Goal: Transaction & Acquisition: Purchase product/service

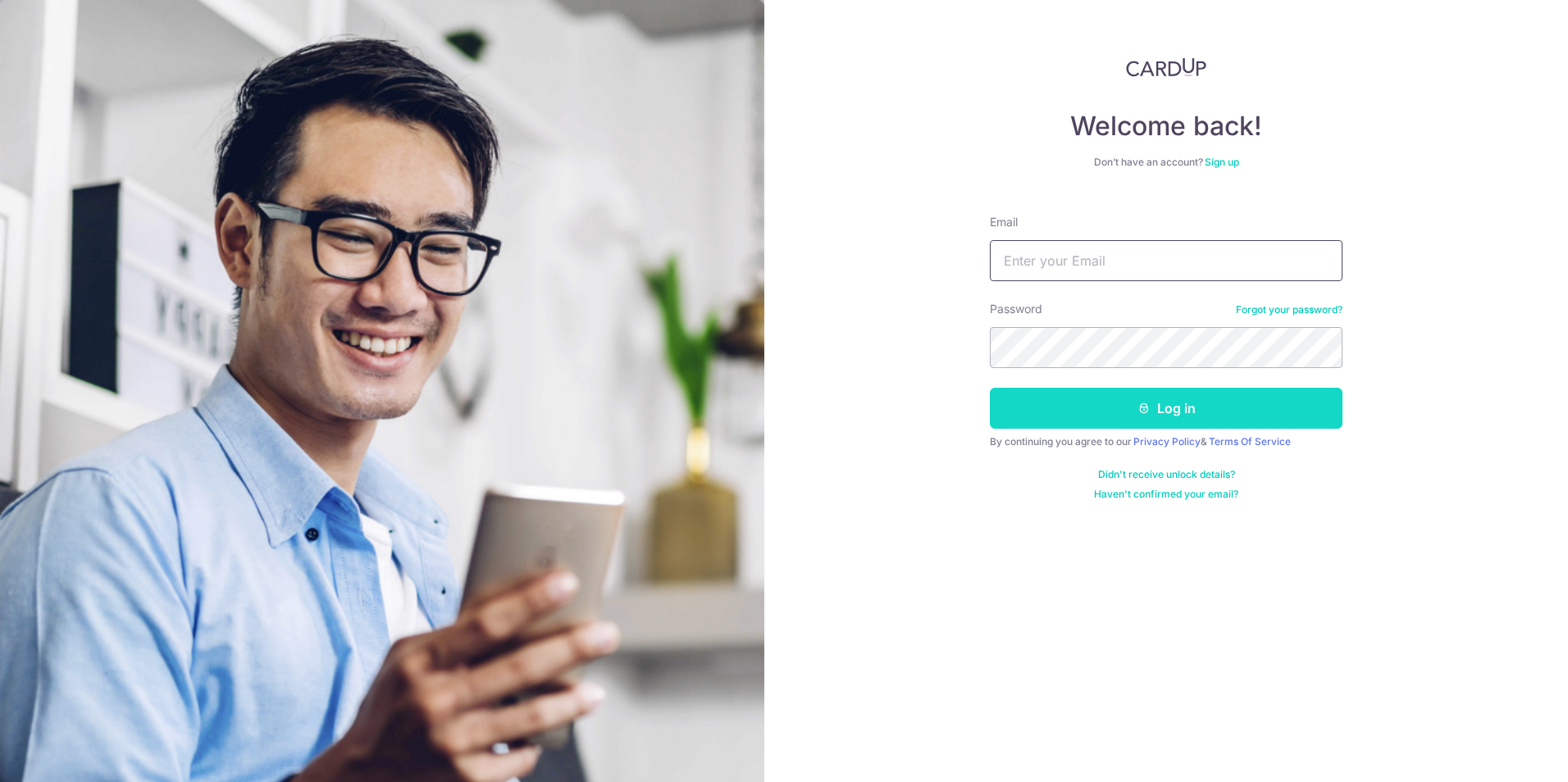
type input "cruzerinn@gmail.com"
click at [1123, 413] on button "Log in" at bounding box center [1166, 408] width 353 height 41
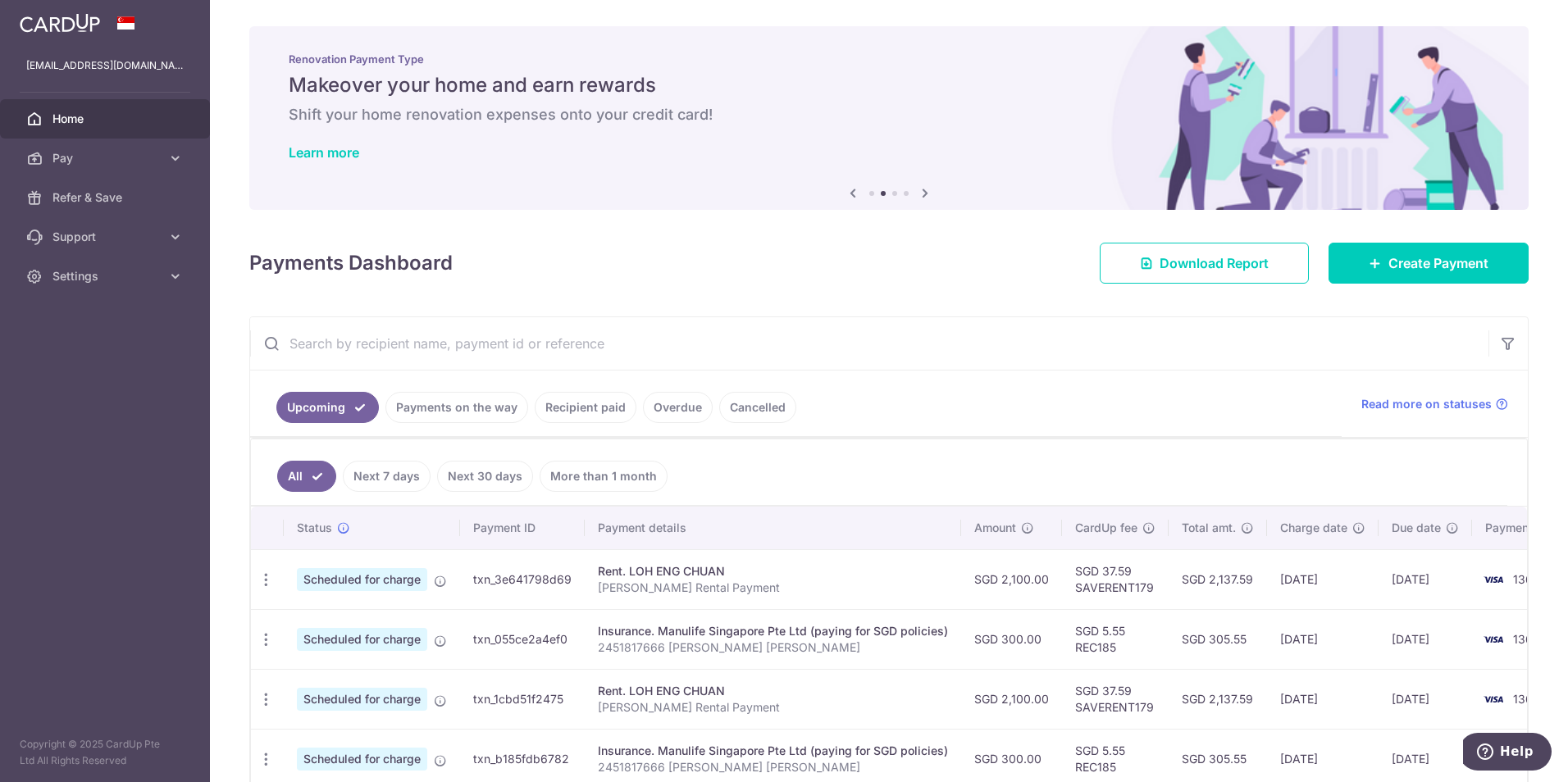
click at [501, 414] on link "Payments on the way" at bounding box center [456, 408] width 143 height 31
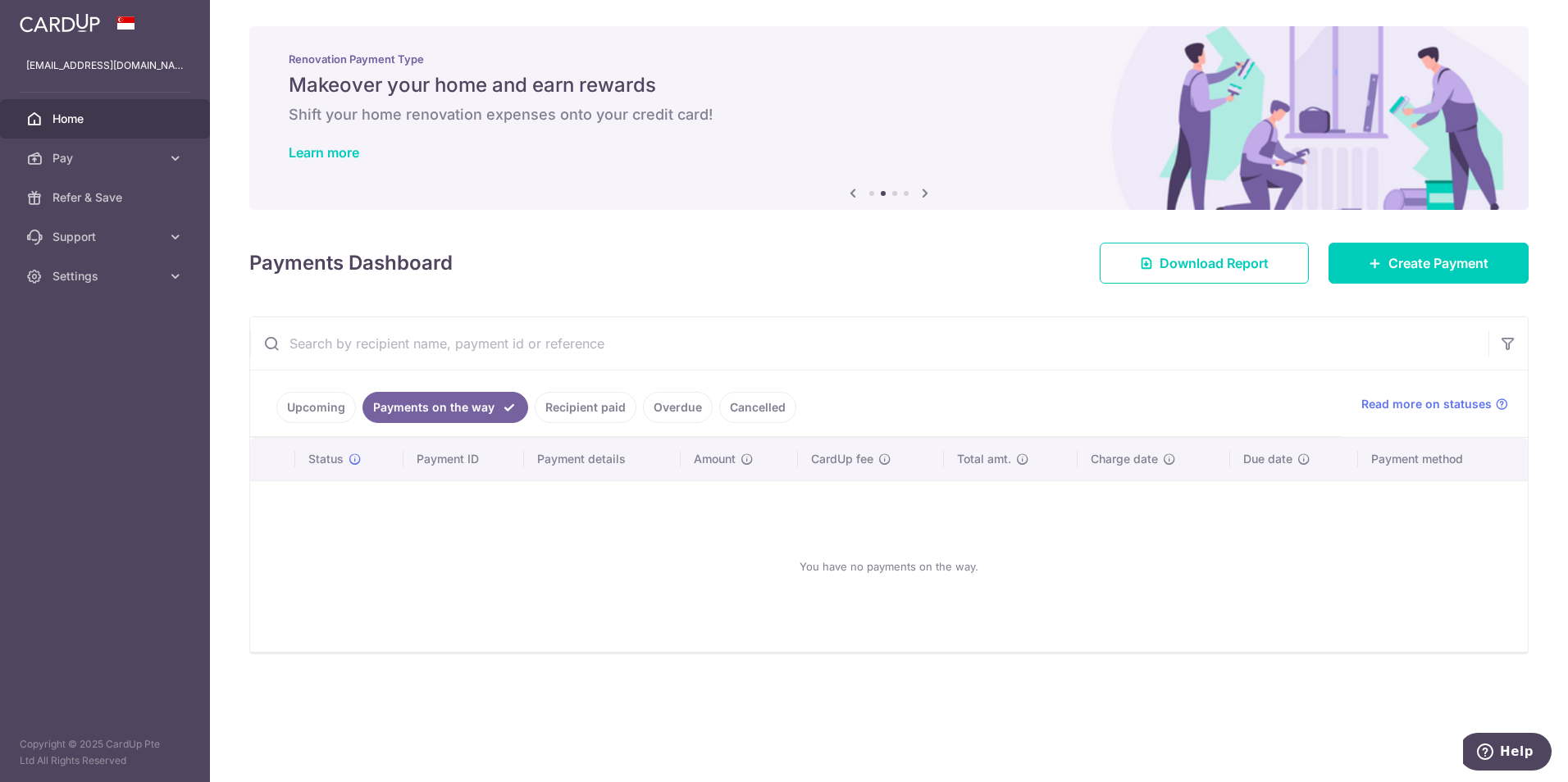
click at [601, 410] on link "Recipient paid" at bounding box center [585, 408] width 102 height 31
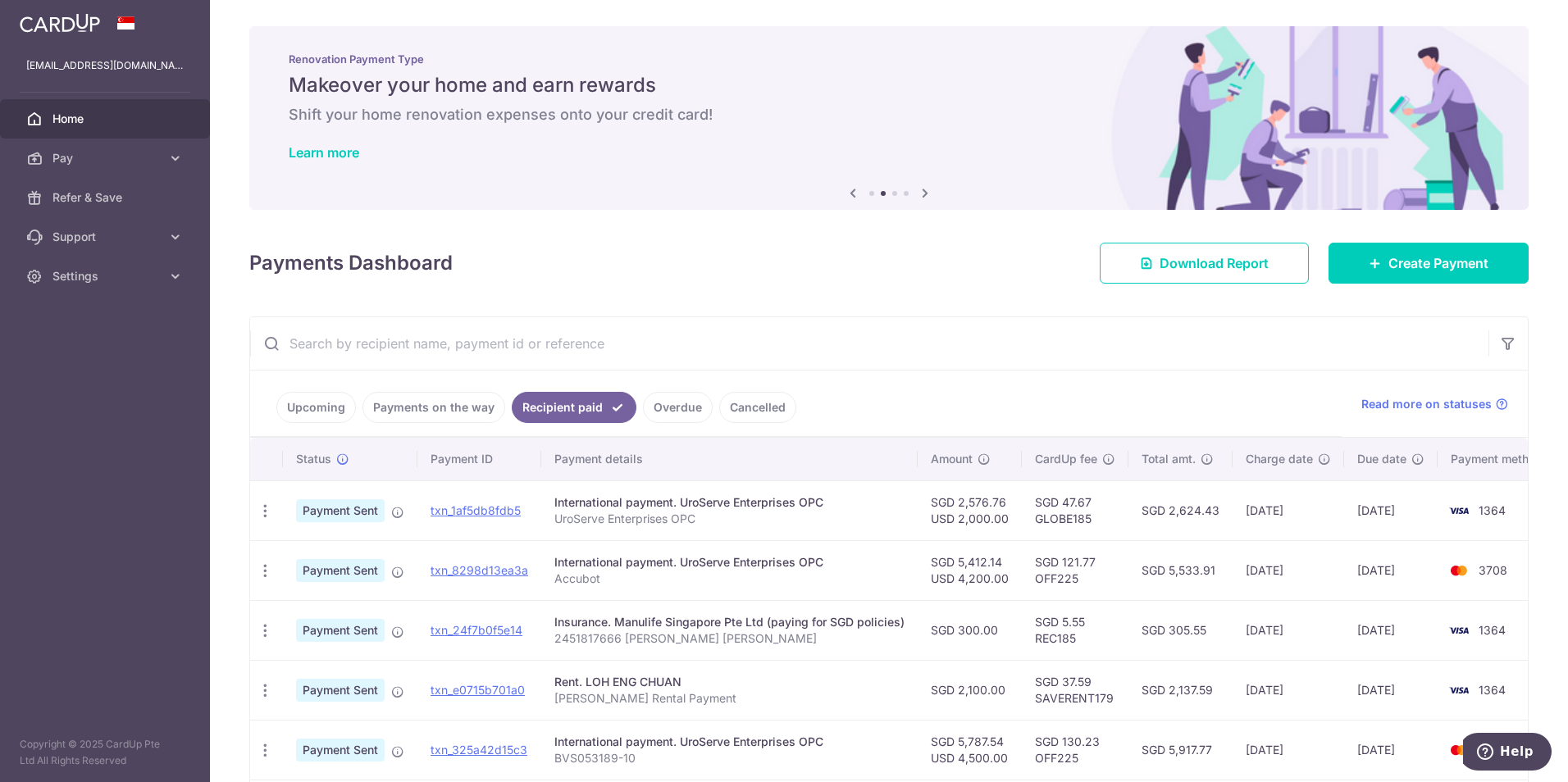
click at [320, 411] on link "Upcoming" at bounding box center [316, 408] width 80 height 31
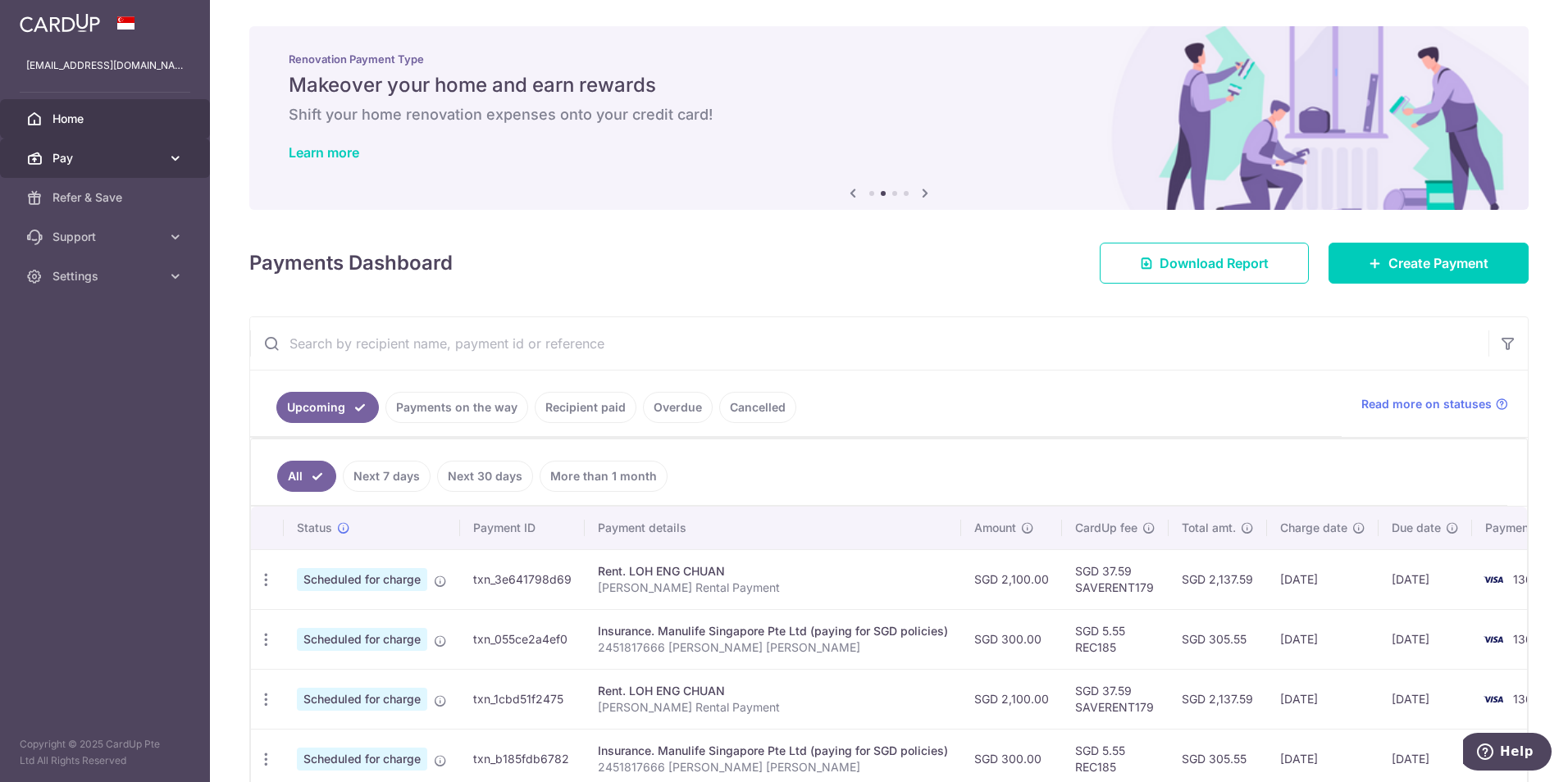
click at [104, 162] on span "Pay" at bounding box center [106, 158] width 109 height 17
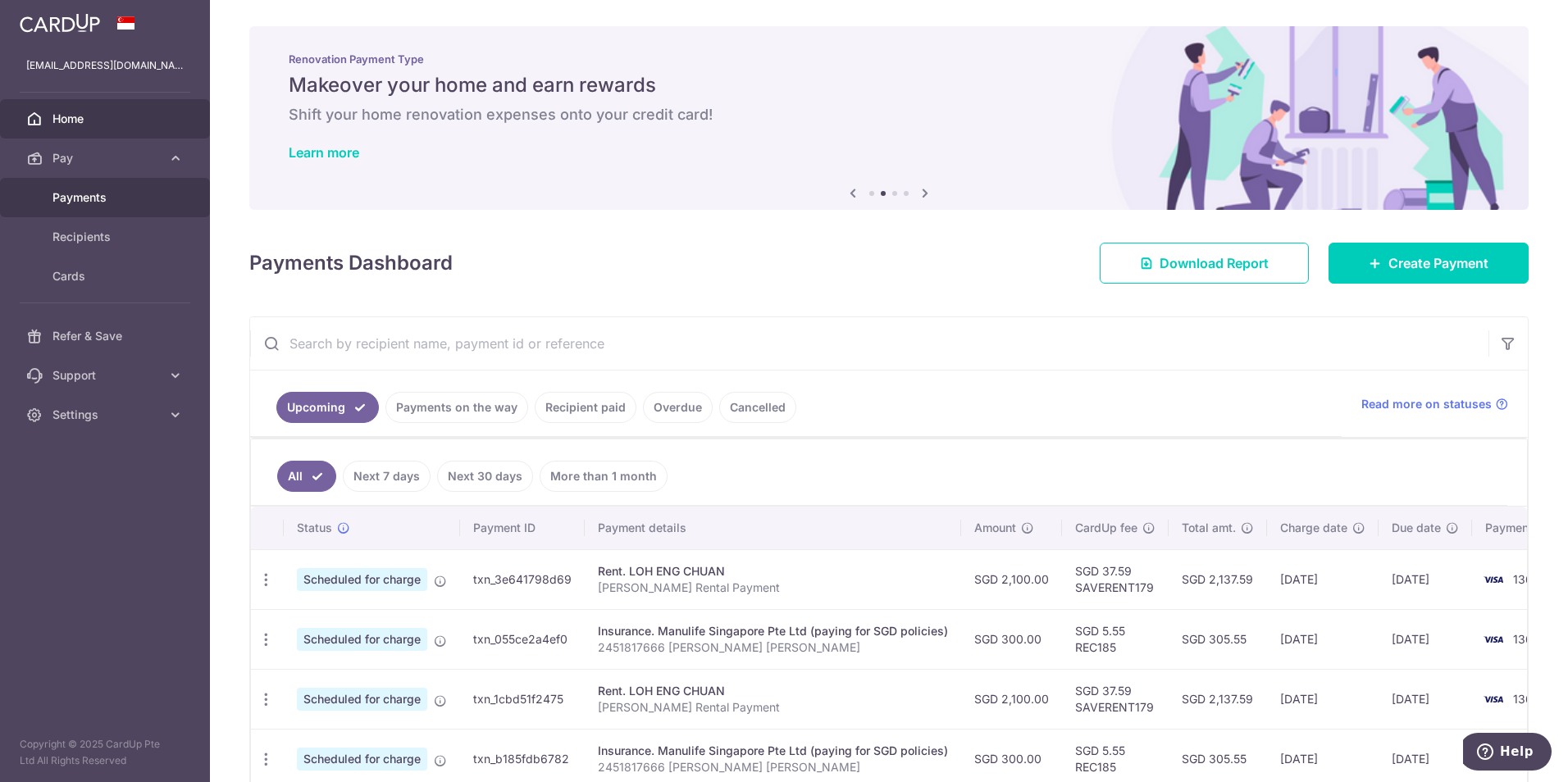
click at [76, 203] on span "Payments" at bounding box center [106, 197] width 109 height 17
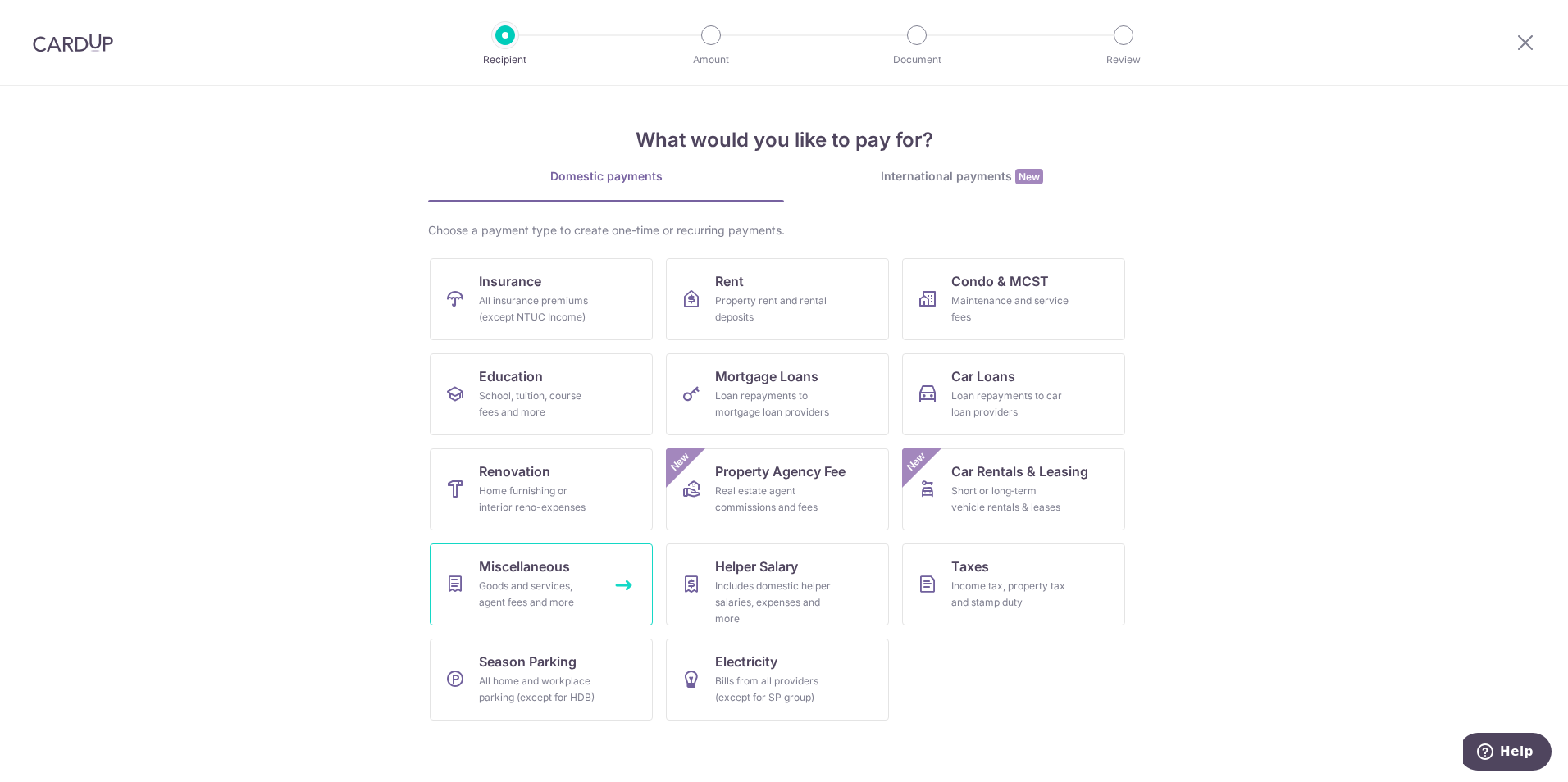
click at [566, 606] on div "Goods and services, agent fees and more" at bounding box center [538, 594] width 118 height 33
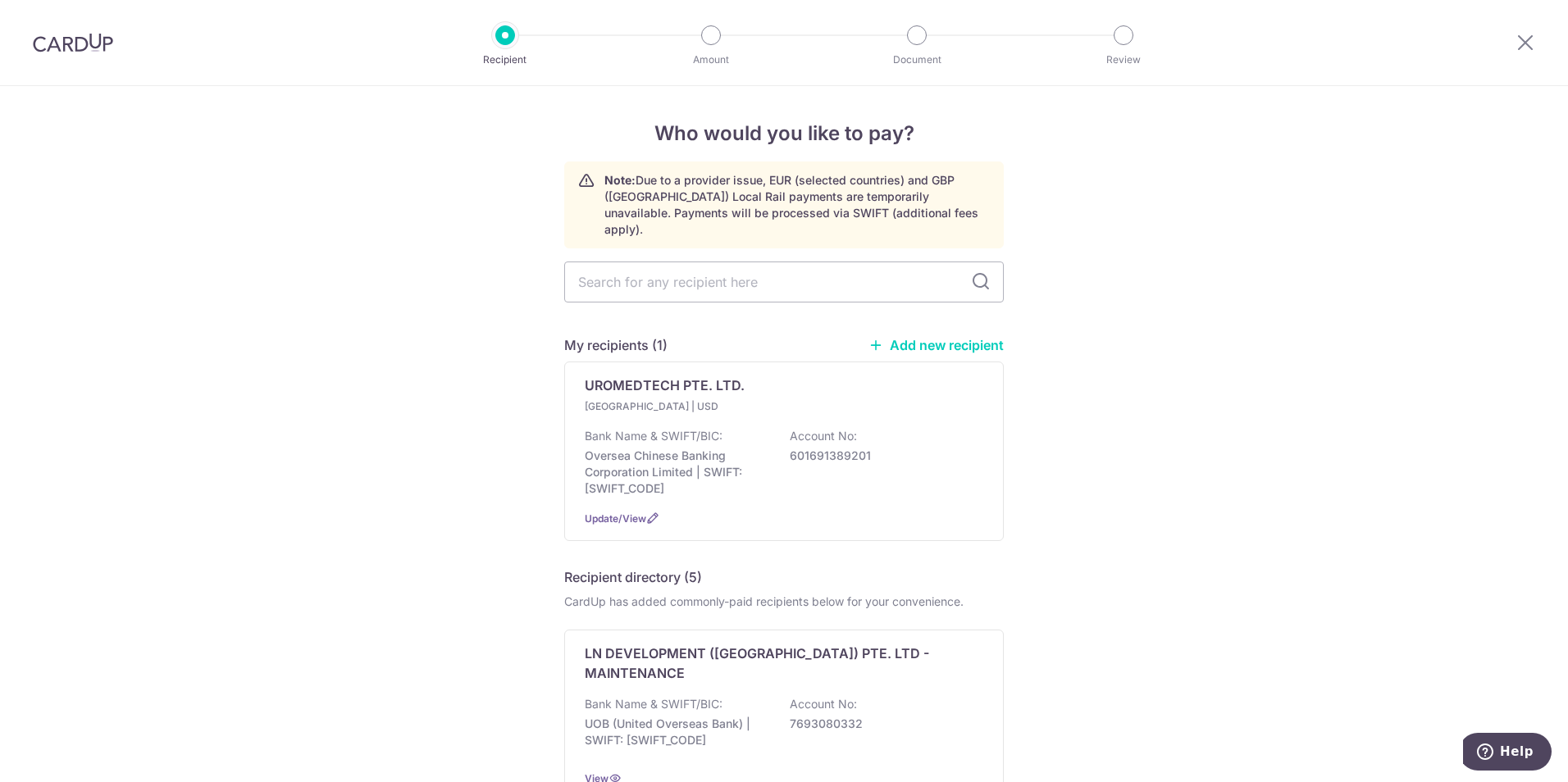
click at [923, 337] on link "Add new recipient" at bounding box center [936, 345] width 136 height 17
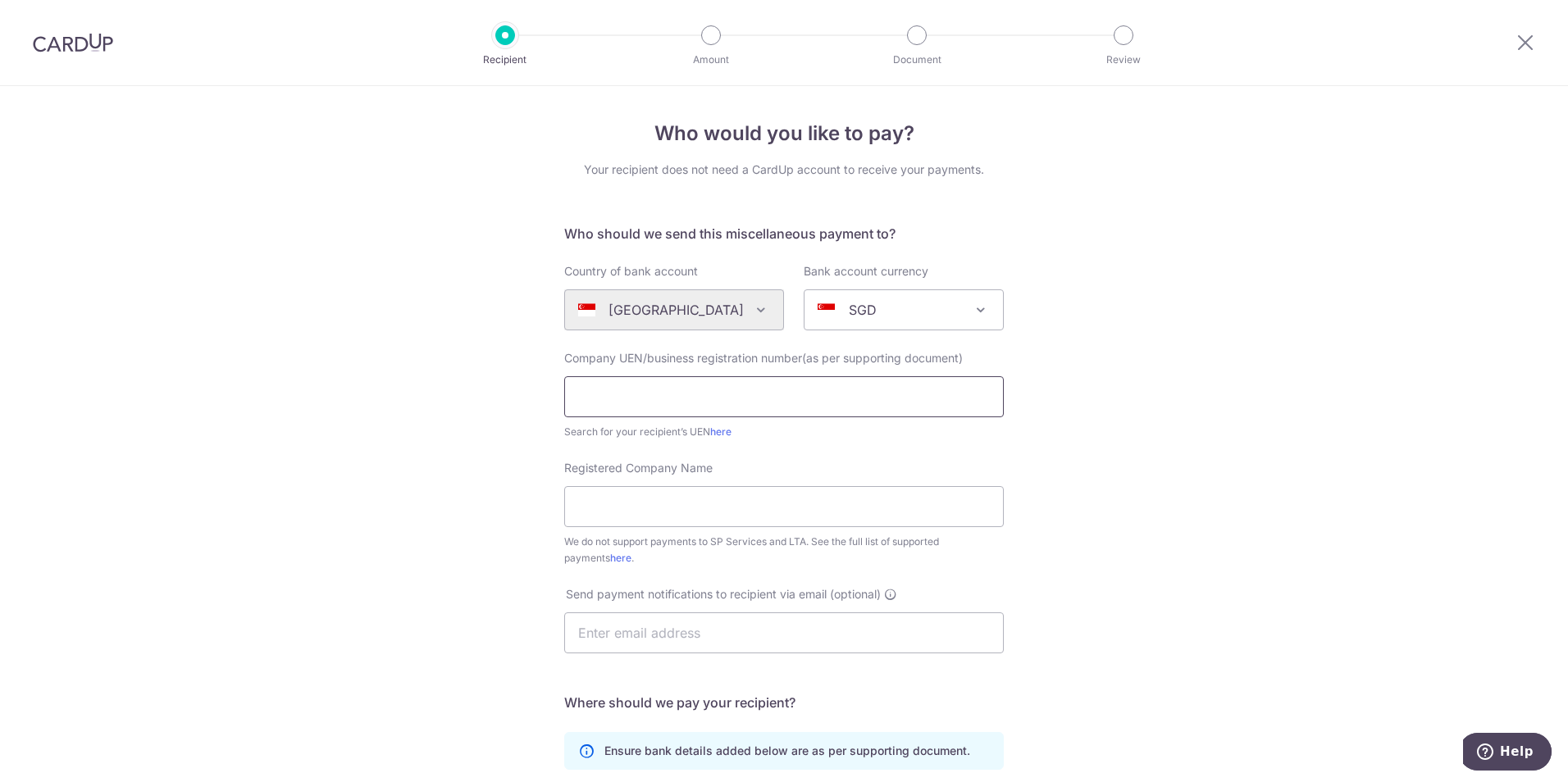
click at [768, 411] on input "text" at bounding box center [784, 396] width 440 height 41
click at [1227, 379] on div "Who would you like to pay? Your recipient does not need a CardUp account to rec…" at bounding box center [784, 594] width 1568 height 1017
